Goal: Information Seeking & Learning: Find specific fact

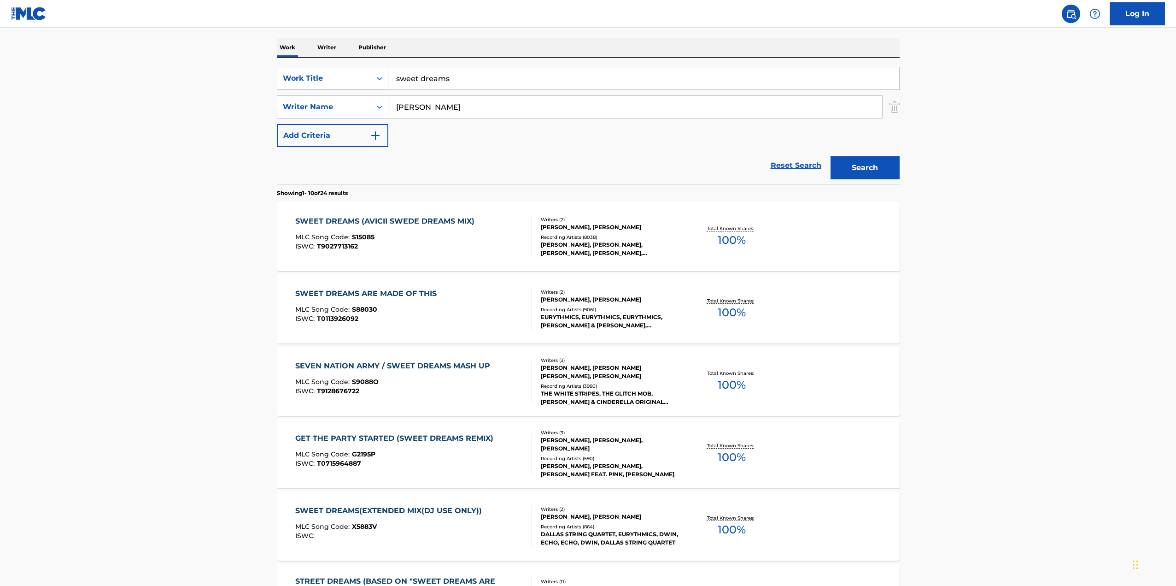
drag, startPoint x: 471, startPoint y: 74, endPoint x: 366, endPoint y: 78, distance: 104.7
click at [366, 78] on div "SearchWithCriteria402d8e0a-3ce8-41b1-98c0-e13b9abc6081 Work Title sweet dreams" at bounding box center [588, 78] width 623 height 23
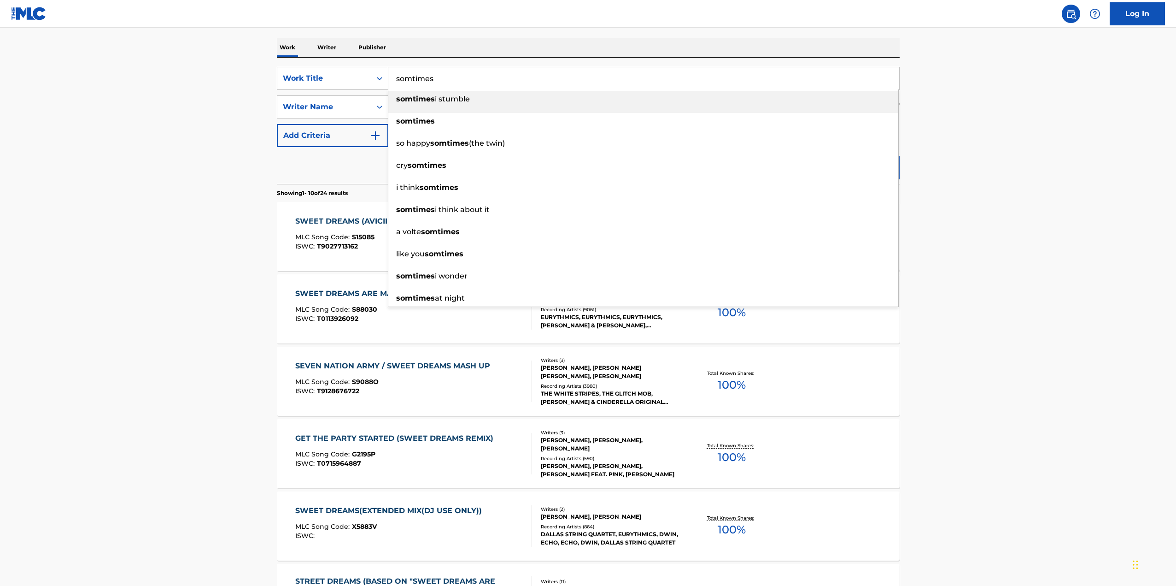
click at [411, 78] on input "somtimes" at bounding box center [643, 78] width 511 height 22
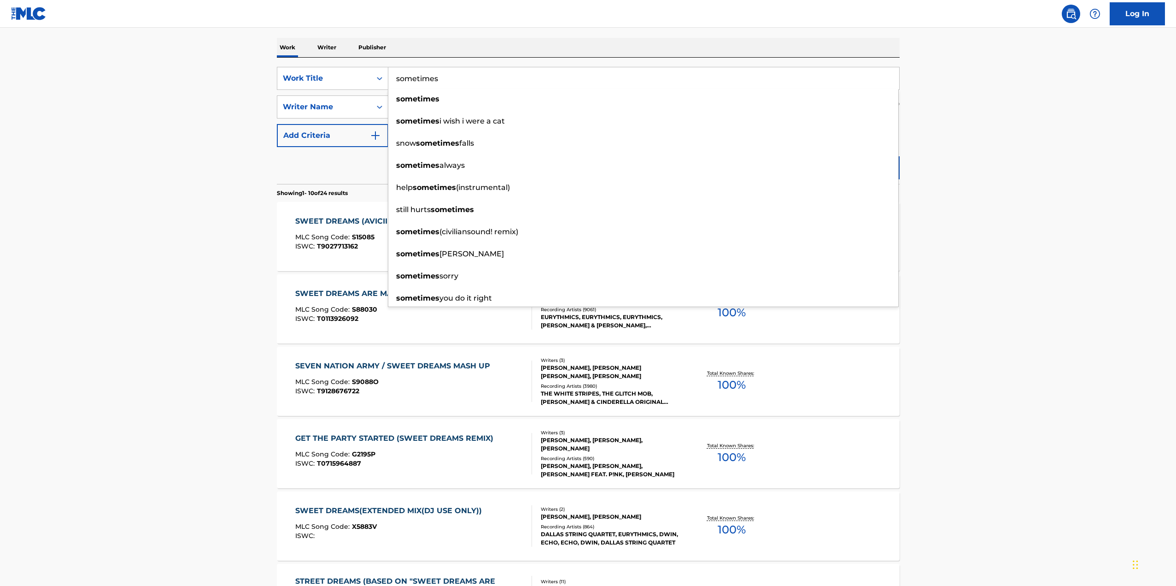
click at [508, 79] on input "sometimes" at bounding box center [643, 78] width 511 height 22
type input "sometimes"
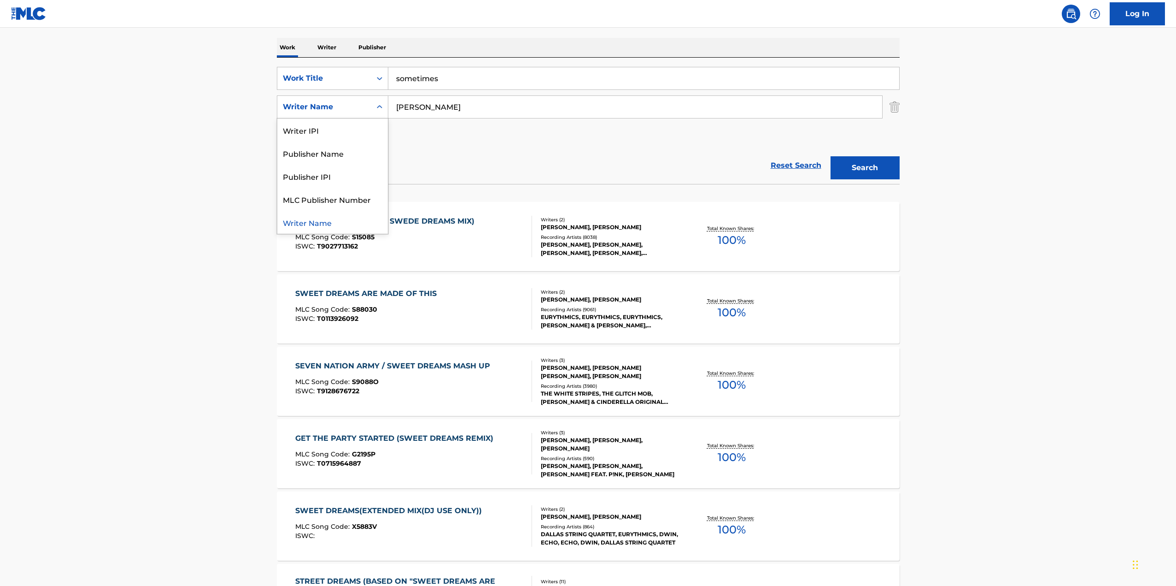
click at [327, 106] on div "Writer Name" at bounding box center [324, 106] width 83 height 11
click at [449, 112] on input "[PERSON_NAME]" at bounding box center [635, 107] width 494 height 22
drag, startPoint x: 453, startPoint y: 111, endPoint x: 328, endPoint y: 94, distance: 126.4
click at [328, 94] on div "SearchWithCriteria402d8e0a-3ce8-41b1-98c0-e13b9abc6081 Work Title sometimes Sea…" at bounding box center [588, 107] width 623 height 80
type input "r"
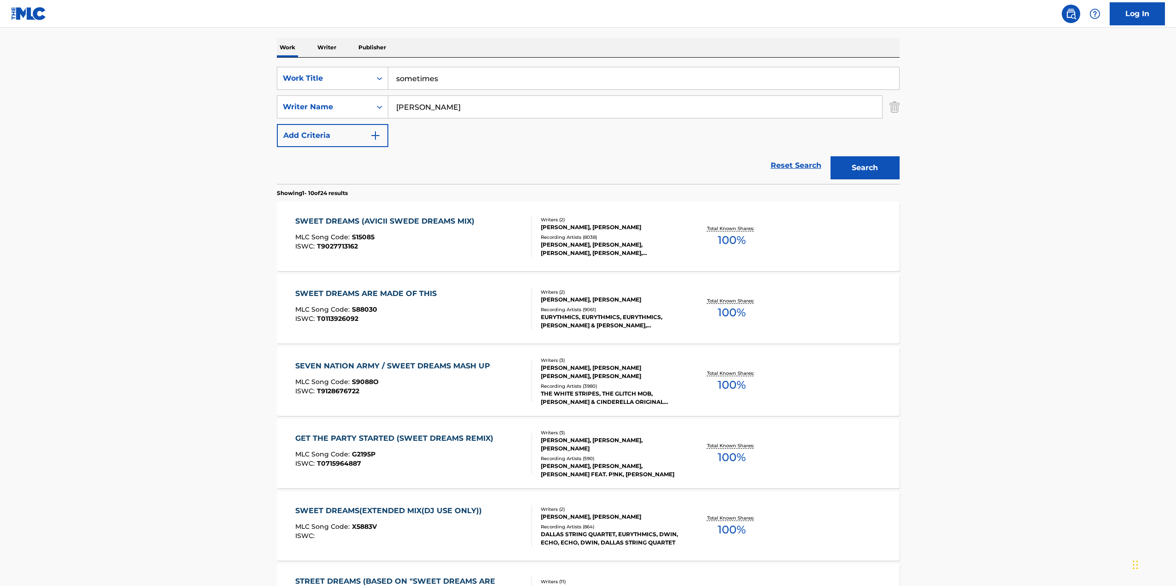
click at [831, 156] on button "Search" at bounding box center [865, 167] width 69 height 23
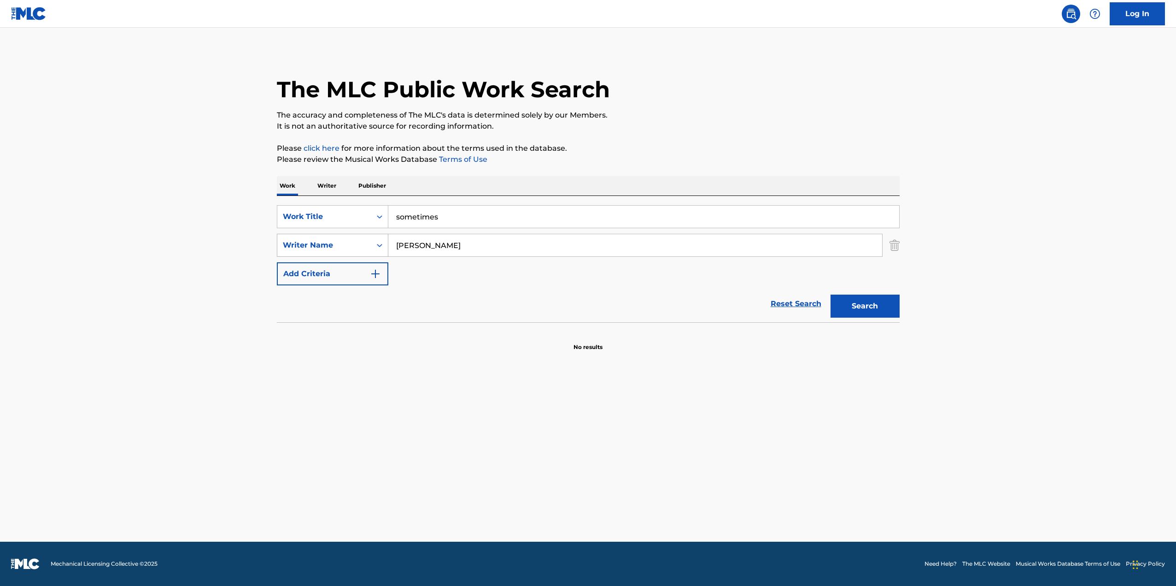
click at [377, 242] on icon "Search Form" at bounding box center [379, 245] width 9 height 9
drag, startPoint x: 471, startPoint y: 242, endPoint x: 347, endPoint y: 244, distance: 124.4
click at [347, 244] on div "SearchWithCriteriab3e6cf63-02c2-4494-b8bd-a8e7f46f3e12 Writer Name [PERSON_NAME]" at bounding box center [588, 245] width 623 height 23
type input "tamposi"
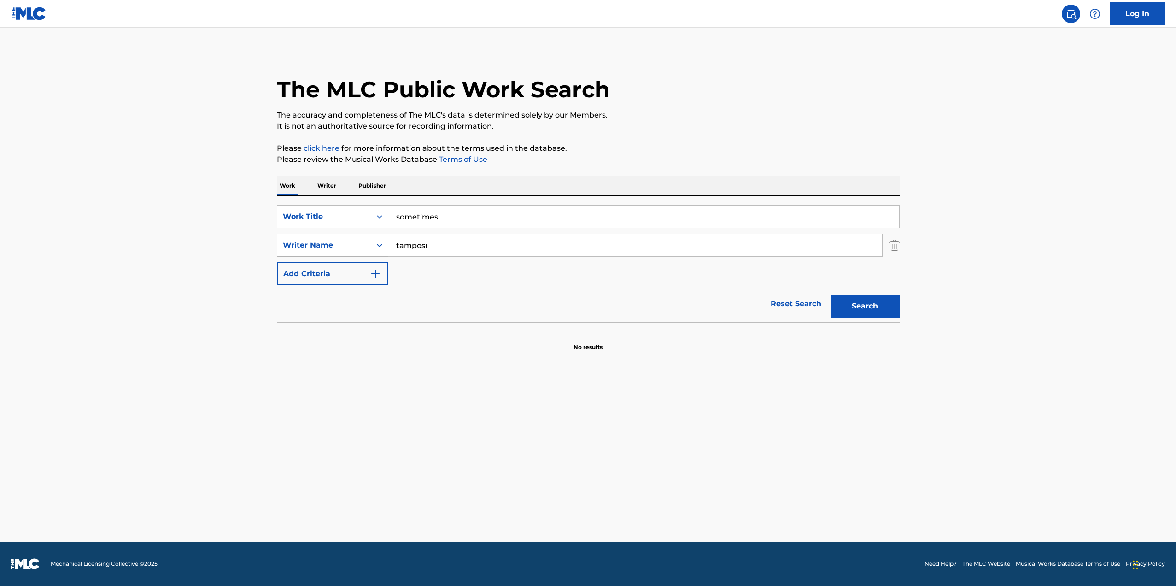
click at [831, 294] on button "Search" at bounding box center [865, 305] width 69 height 23
click at [869, 302] on button "Search" at bounding box center [865, 305] width 69 height 23
drag, startPoint x: 484, startPoint y: 246, endPoint x: 372, endPoint y: 246, distance: 112.4
click at [372, 246] on div "SearchWithCriteriab3e6cf63-02c2-4494-b8bd-a8e7f46f3e12 Writer Name tamposi" at bounding box center [588, 245] width 623 height 23
click at [495, 241] on input "Search Form" at bounding box center [635, 245] width 494 height 22
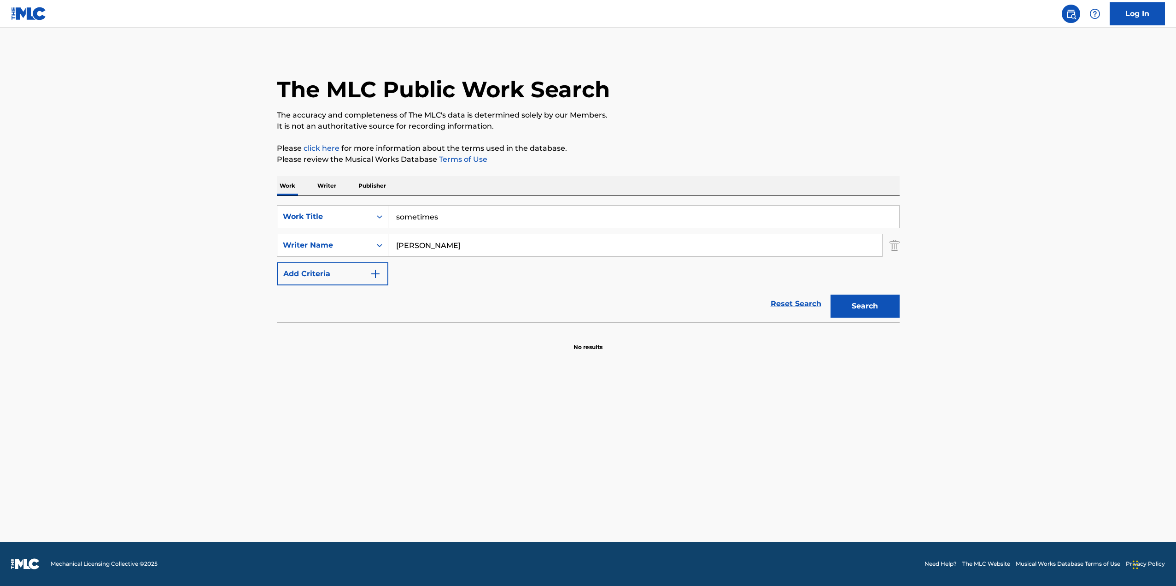
type input "[PERSON_NAME]"
click at [831, 294] on button "Search" at bounding box center [865, 305] width 69 height 23
drag, startPoint x: 442, startPoint y: 215, endPoint x: 399, endPoint y: 213, distance: 43.8
click at [399, 213] on input "sometimes" at bounding box center [643, 216] width 511 height 22
type input "s"
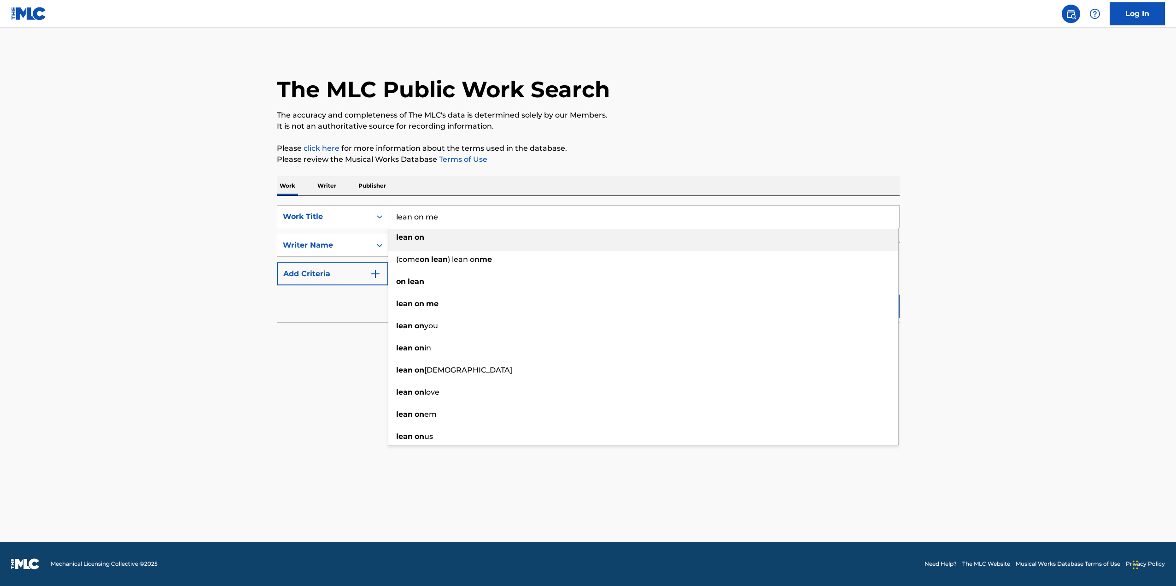
type input "lean on me"
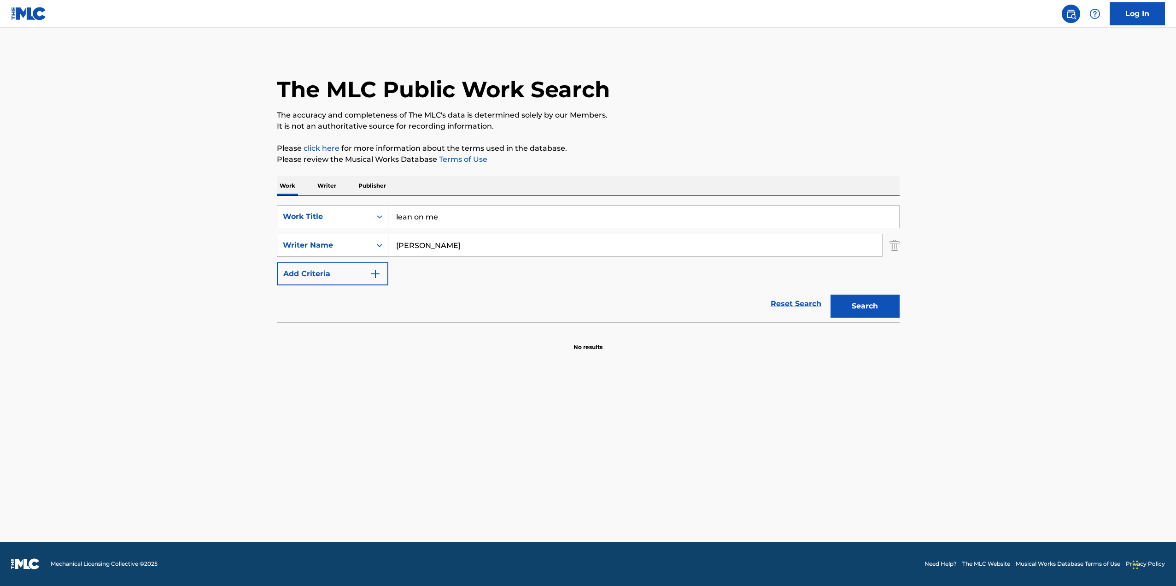
drag, startPoint x: 443, startPoint y: 239, endPoint x: 381, endPoint y: 246, distance: 62.5
click at [381, 246] on div "SearchWithCriteriab3e6cf63-02c2-4494-b8bd-a8e7f46f3e12 Writer Name [PERSON_NAME]" at bounding box center [588, 245] width 623 height 23
type input "[PERSON_NAME]"
click at [831, 294] on button "Search" at bounding box center [865, 305] width 69 height 23
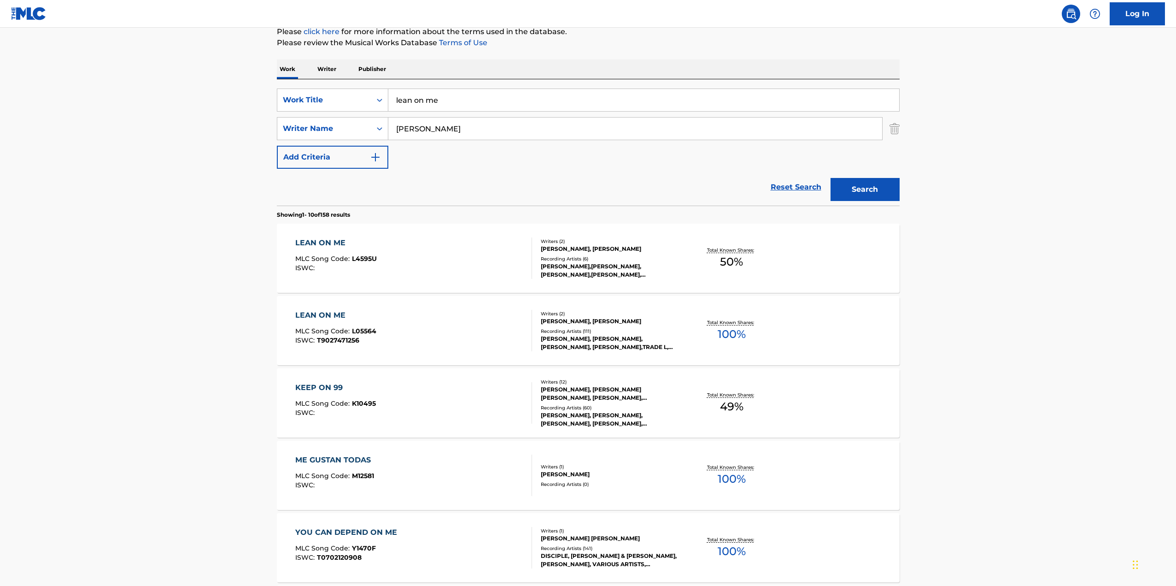
scroll to position [138, 0]
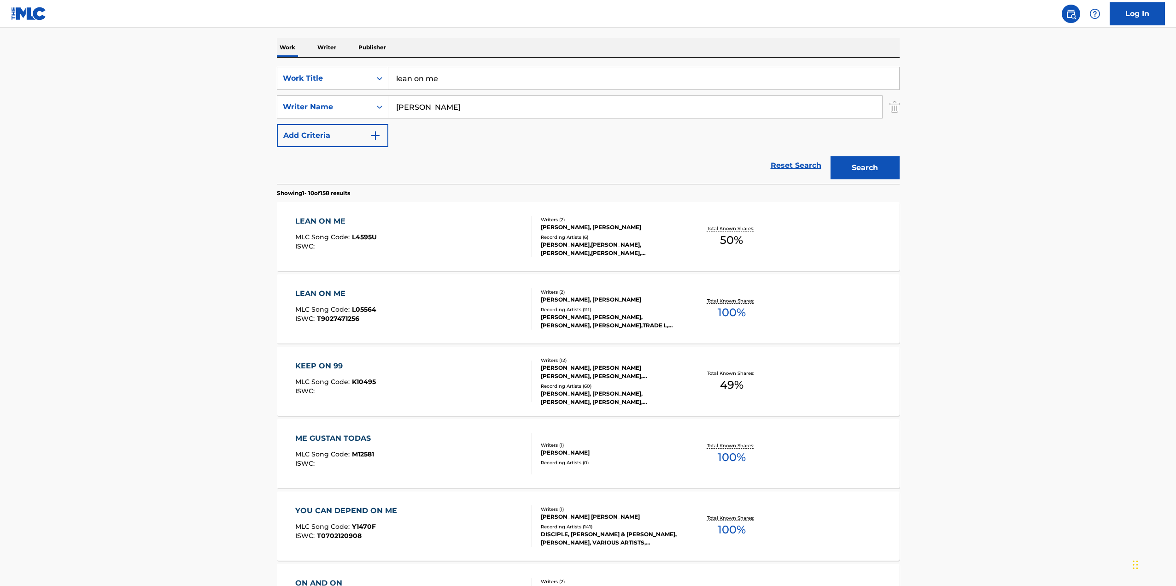
click at [598, 244] on div "[PERSON_NAME],[PERSON_NAME],[PERSON_NAME],[PERSON_NAME], [PERSON_NAME], [PERSON…" at bounding box center [610, 249] width 139 height 17
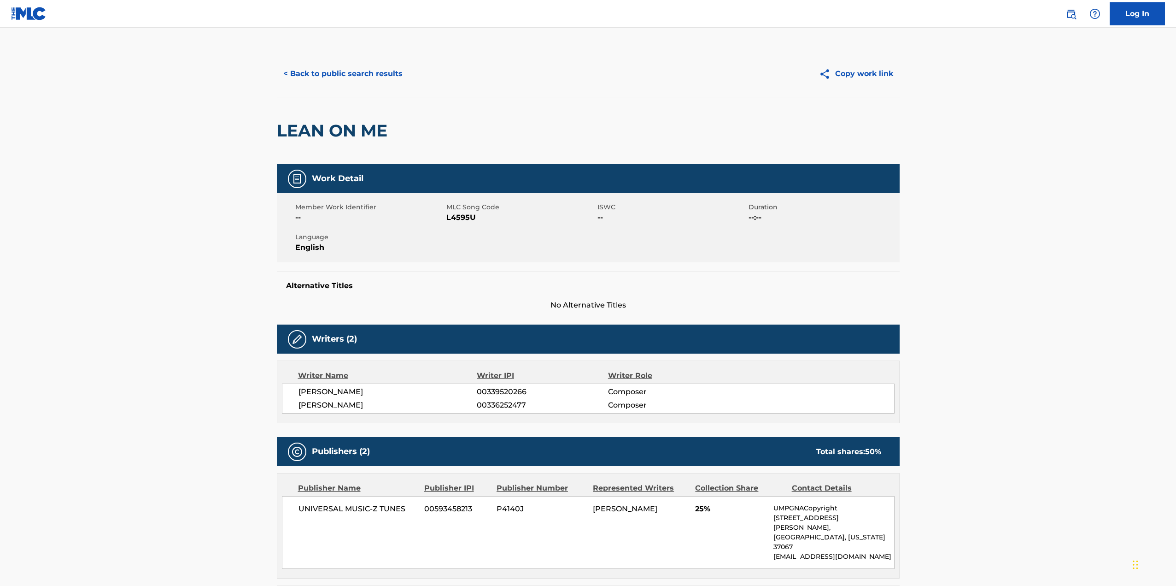
click at [347, 72] on button "< Back to public search results" at bounding box center [343, 73] width 132 height 23
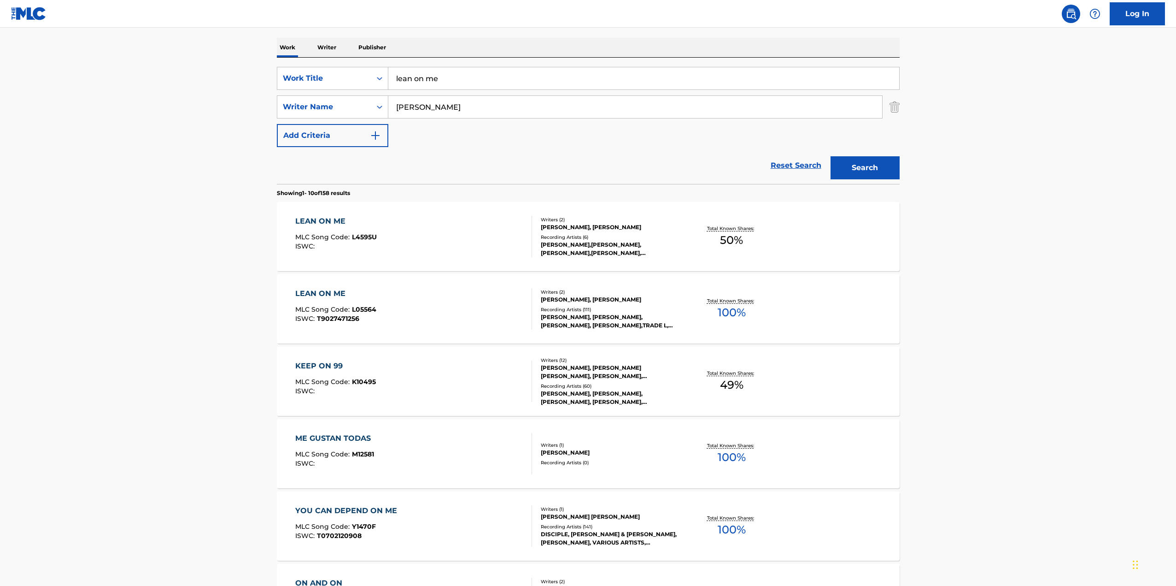
drag, startPoint x: 440, startPoint y: 104, endPoint x: 402, endPoint y: 106, distance: 37.3
click at [402, 106] on input "[PERSON_NAME]" at bounding box center [635, 107] width 494 height 22
type input "c"
type input "afanasieff"
click at [831, 156] on button "Search" at bounding box center [865, 167] width 69 height 23
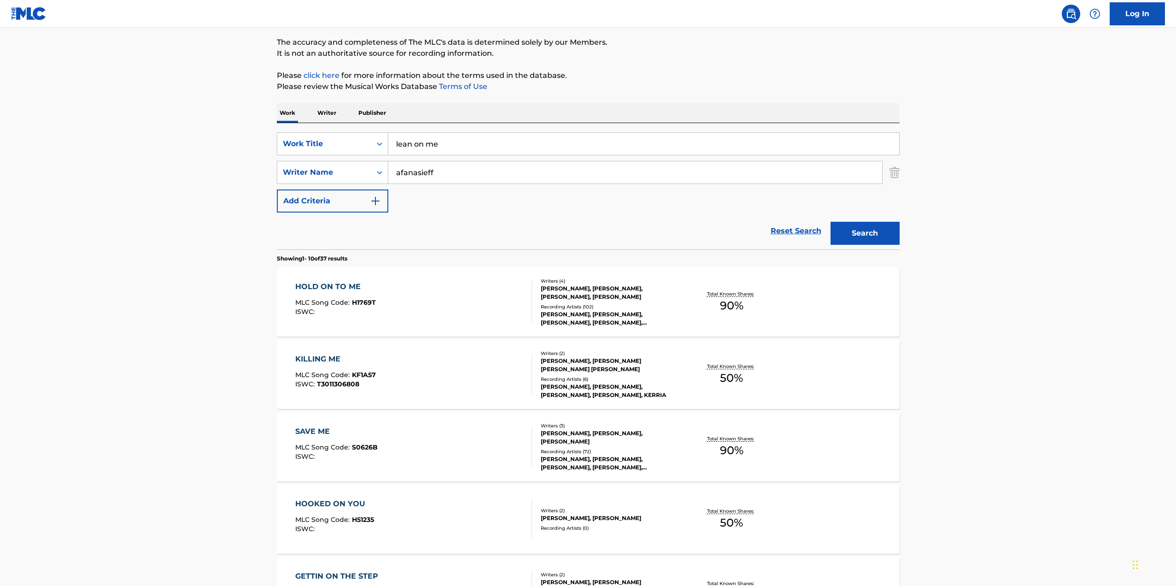
scroll to position [92, 0]
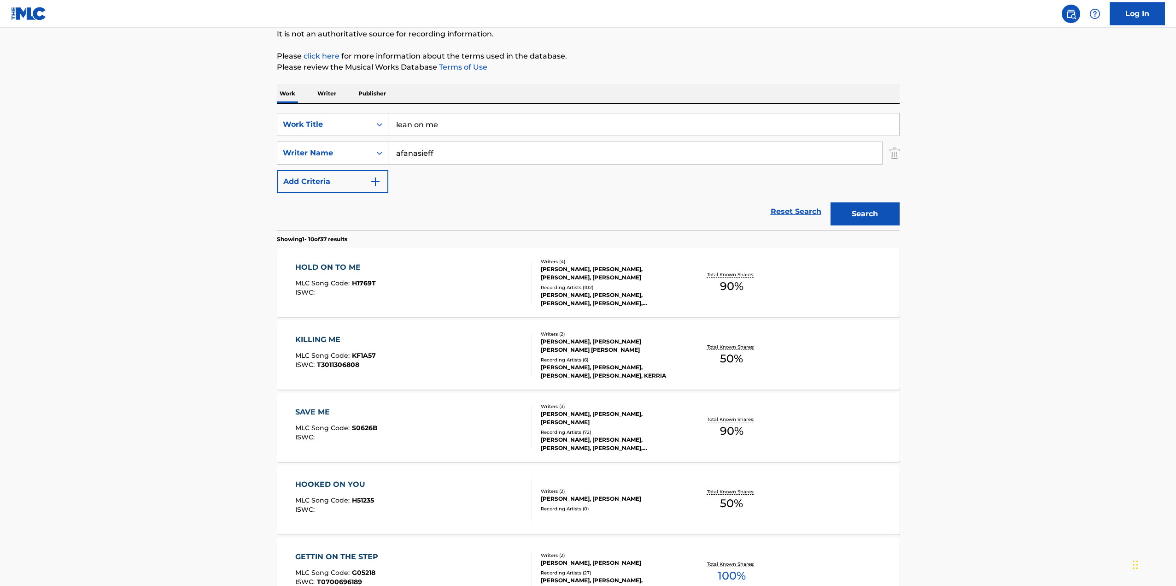
click at [376, 179] on img "Search Form" at bounding box center [375, 181] width 11 height 11
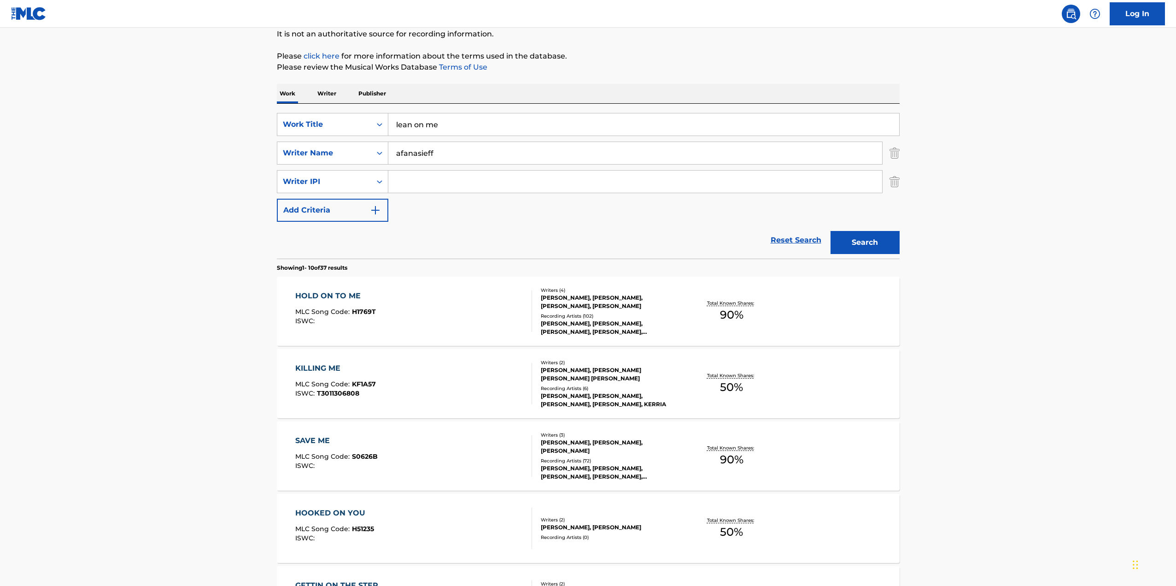
click at [356, 215] on button "Add Criteria" at bounding box center [332, 210] width 111 height 23
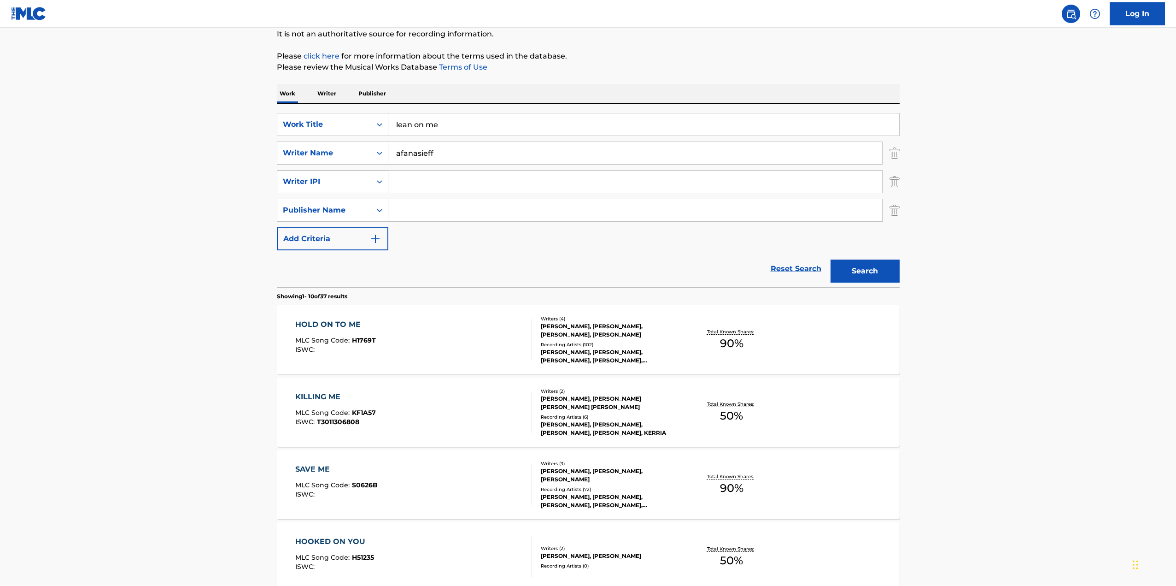
click at [384, 180] on div "Search Form" at bounding box center [379, 181] width 17 height 17
click at [454, 261] on div "Reset Search Search" at bounding box center [588, 268] width 623 height 37
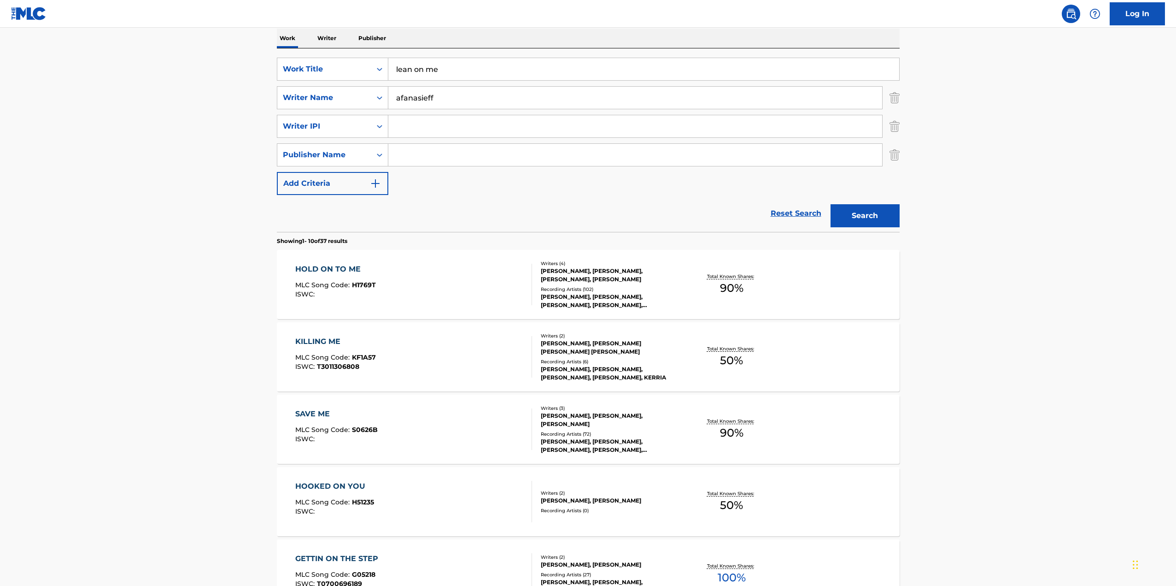
scroll to position [0, 0]
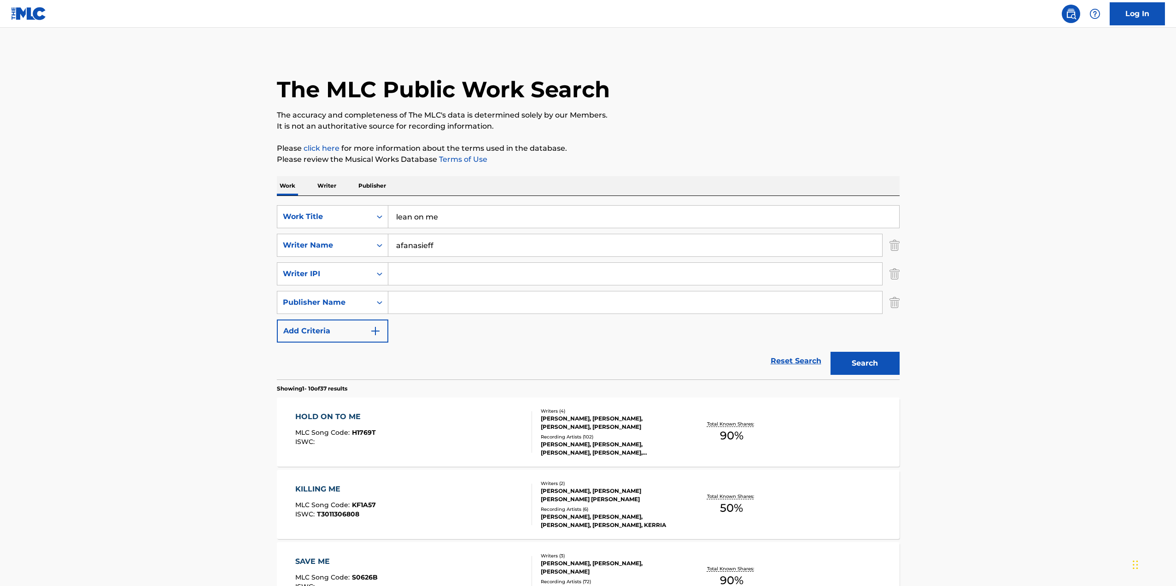
click at [452, 241] on input "afanasieff" at bounding box center [635, 245] width 494 height 22
click at [864, 358] on button "Search" at bounding box center [865, 363] width 69 height 23
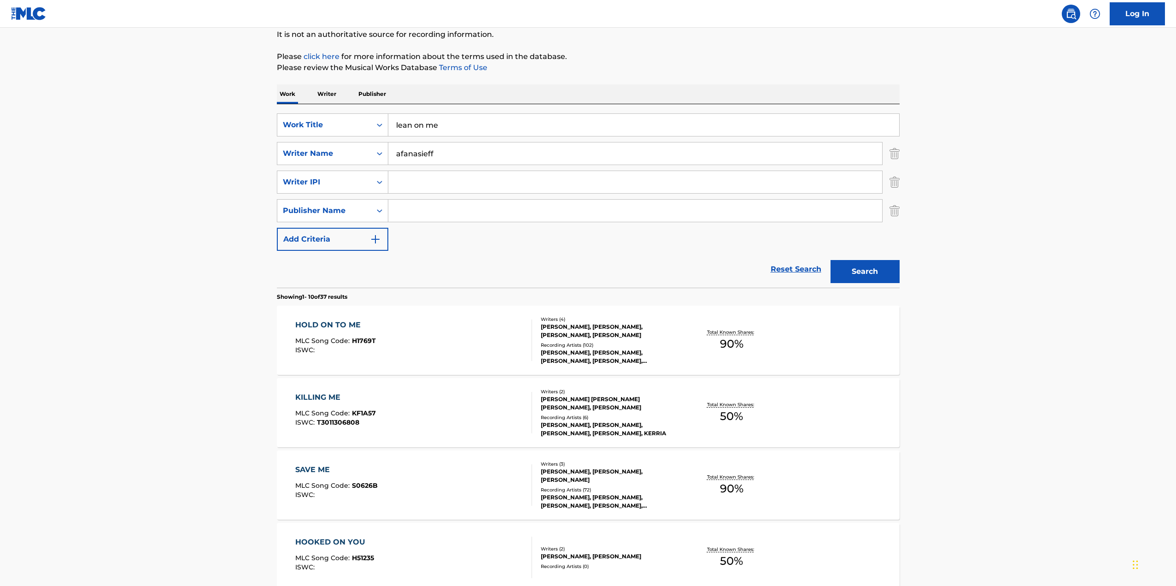
scroll to position [92, 0]
drag, startPoint x: 408, startPoint y: 150, endPoint x: 353, endPoint y: 152, distance: 54.9
click at [353, 152] on div "SearchWithCriteriab3e6cf63-02c2-4494-b8bd-a8e7f46f3e12 Writer Name afanasieff" at bounding box center [588, 152] width 623 height 23
click at [831, 259] on button "Search" at bounding box center [865, 270] width 69 height 23
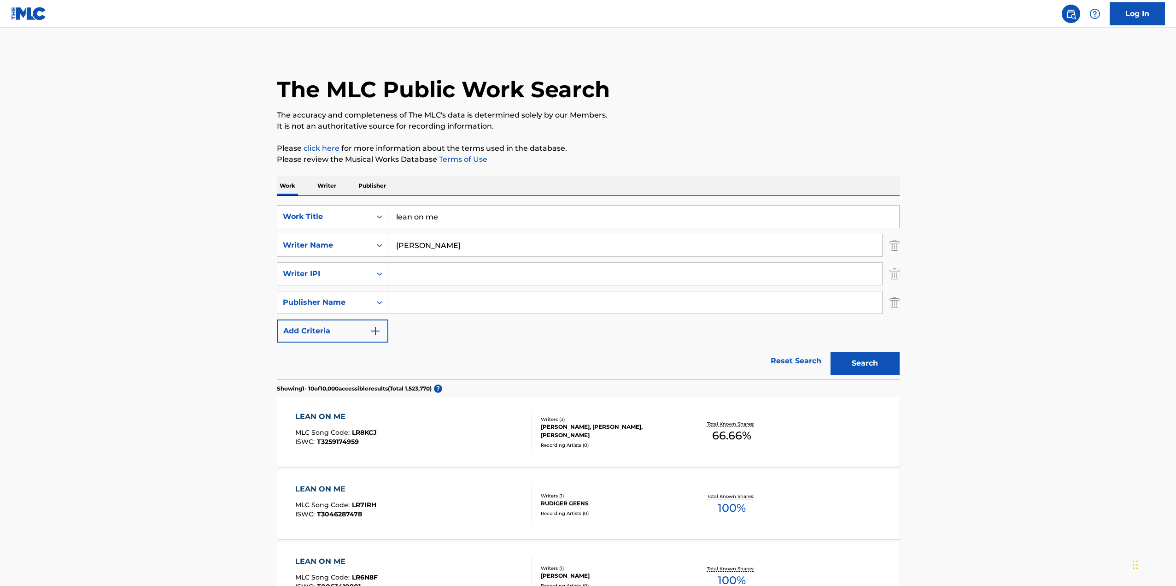
type input "[PERSON_NAME]"
click at [831, 352] on button "Search" at bounding box center [865, 363] width 69 height 23
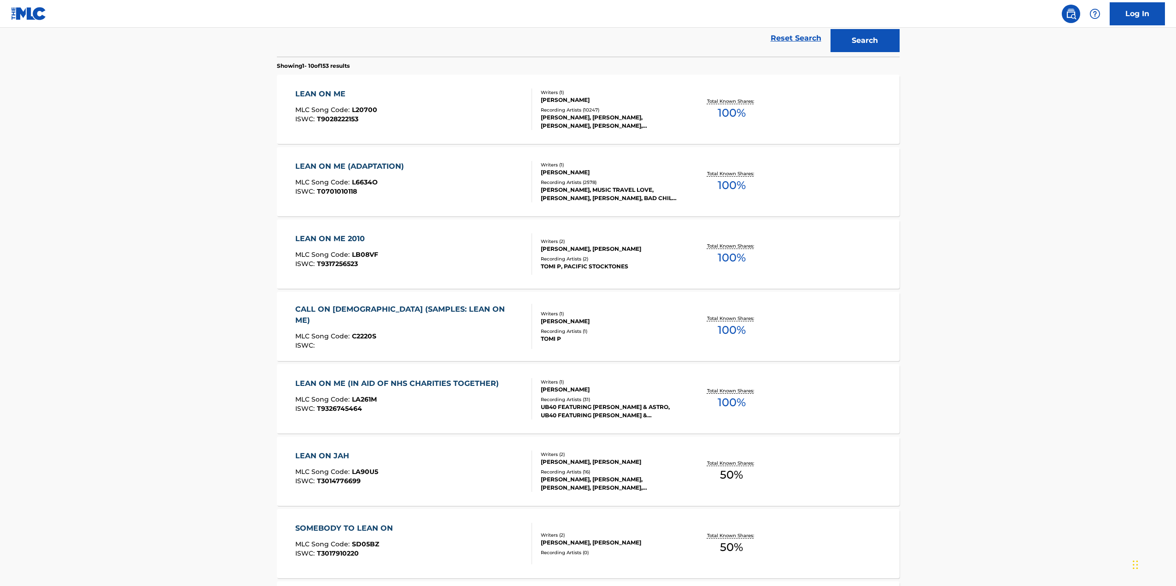
scroll to position [369, 0]
